Goal: Task Accomplishment & Management: Manage account settings

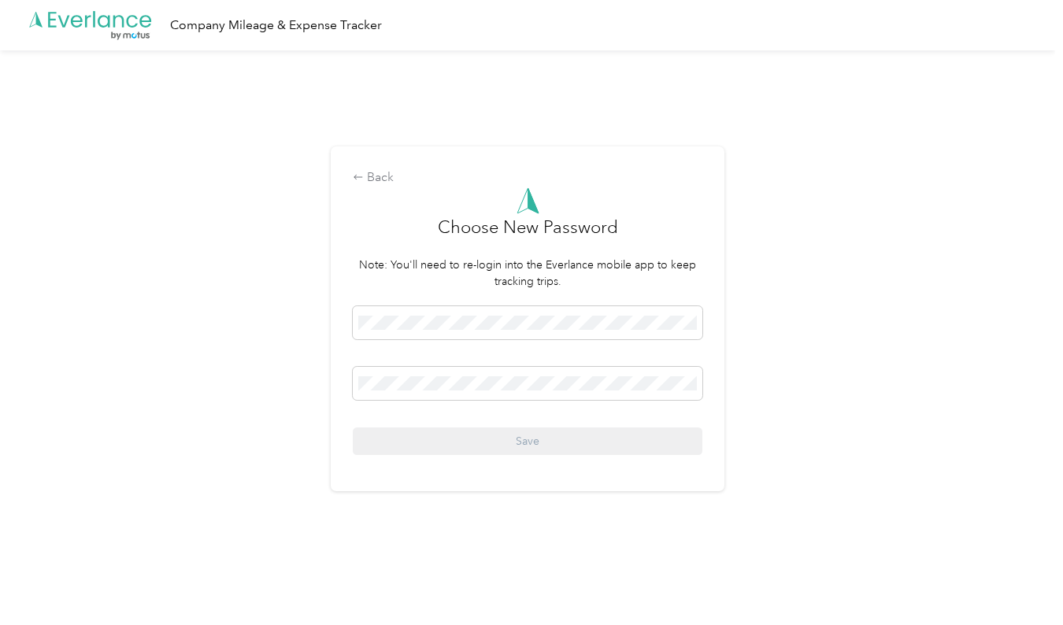
click at [841, 304] on div "Back Choose New Password Note: You'll need to re-login into the Everlance mobil…" at bounding box center [528, 325] width 1056 height 551
click at [801, 366] on div "Back Choose New Password Note: You'll need to re-login into the Everlance mobil…" at bounding box center [528, 325] width 1056 height 551
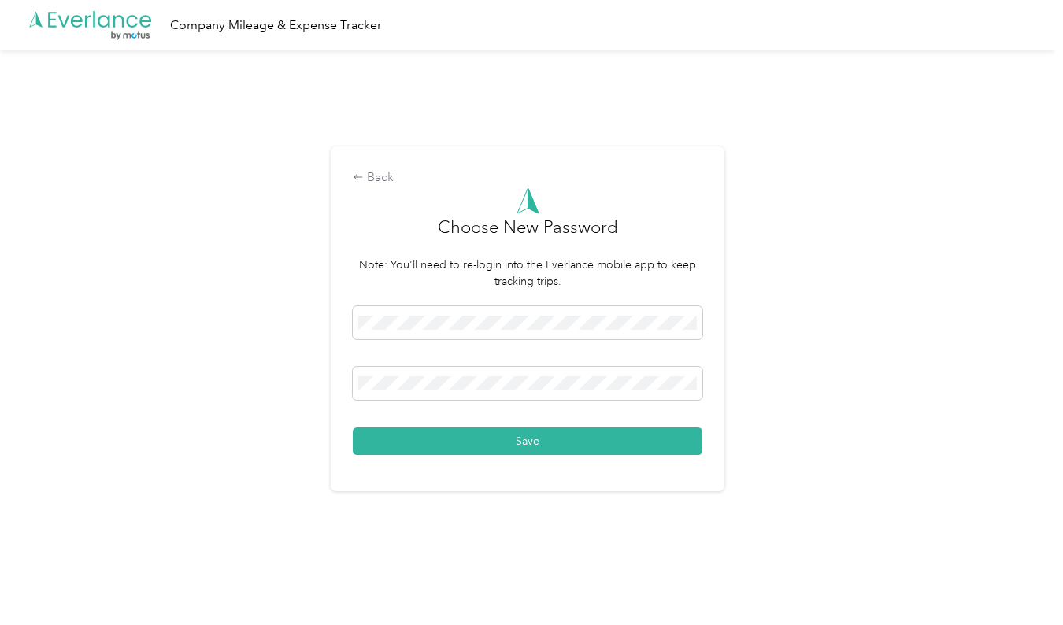
click at [897, 507] on div "Back Choose New Password Note: You'll need to re-login into the Everlance mobil…" at bounding box center [528, 325] width 1056 height 551
click at [595, 447] on button "Save" at bounding box center [528, 442] width 350 height 28
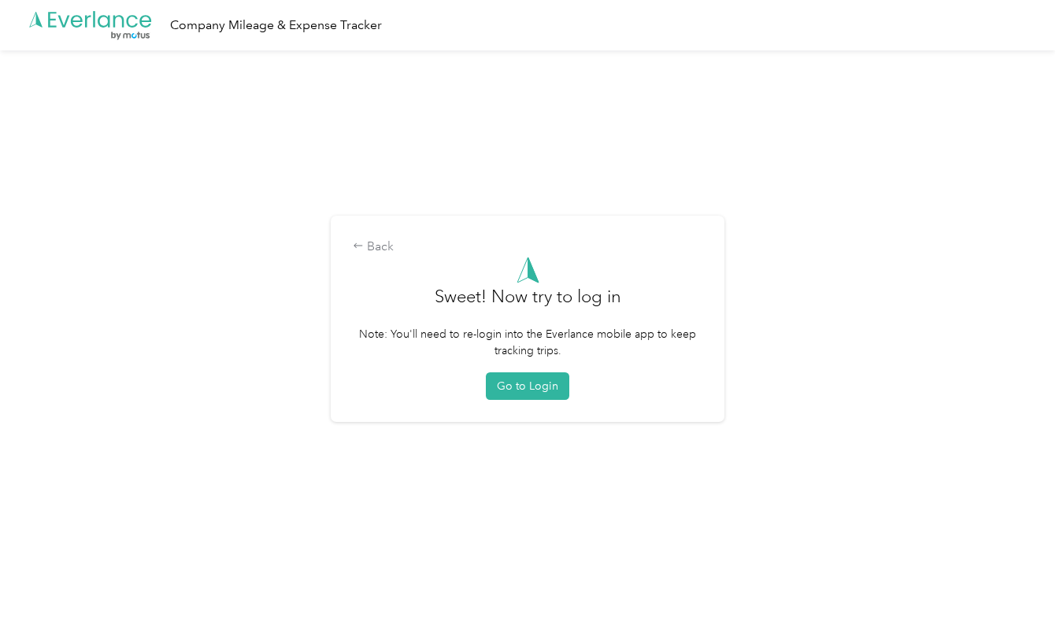
click at [541, 370] on form "Sweet! Now try to log in Note: You'll need to re-login into the Everlance mobil…" at bounding box center [528, 329] width 350 height 144
click at [536, 399] on button "Go to Login" at bounding box center [528, 387] width 84 height 28
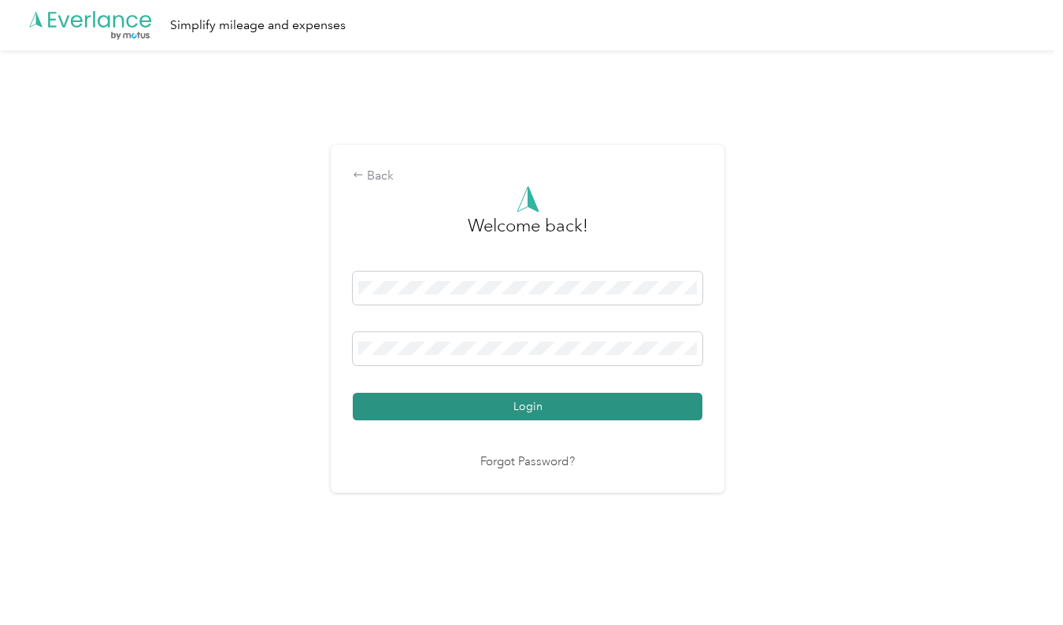
click at [537, 403] on button "Login" at bounding box center [528, 407] width 350 height 28
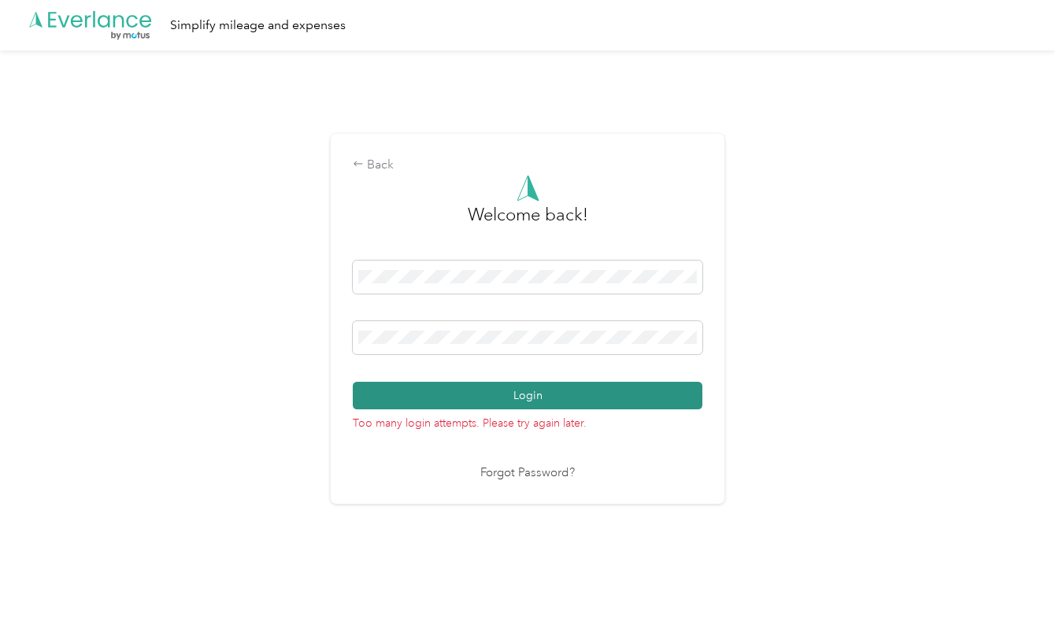
click at [540, 391] on button "Login" at bounding box center [528, 396] width 350 height 28
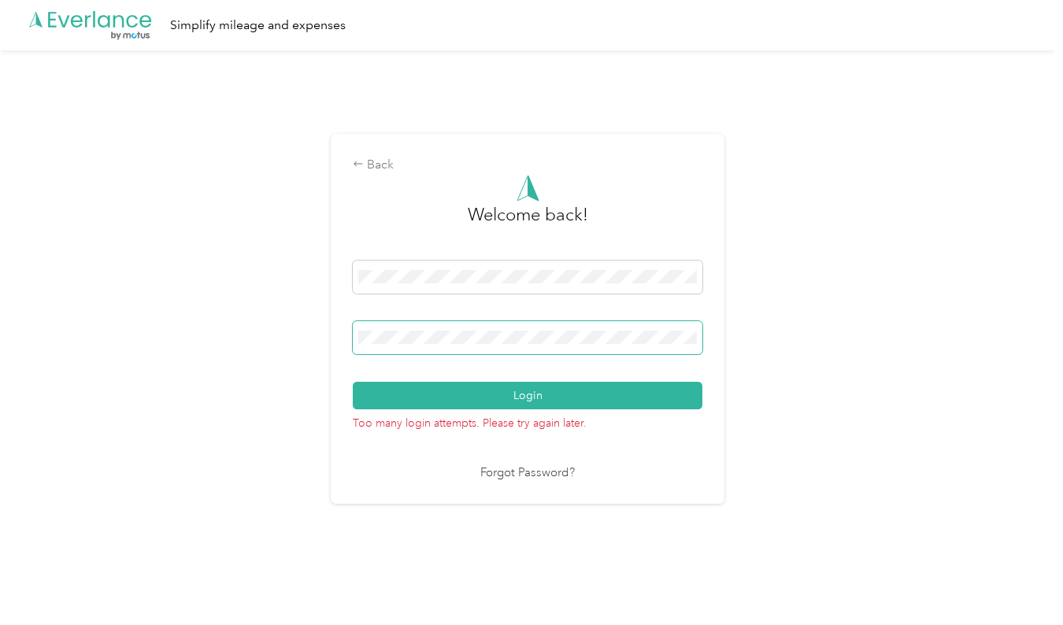
click at [325, 337] on div "Back Welcome back! Login Too many login attempts. Please try again later. Forgo…" at bounding box center [528, 325] width 1056 height 551
